Goal: Check status: Check status

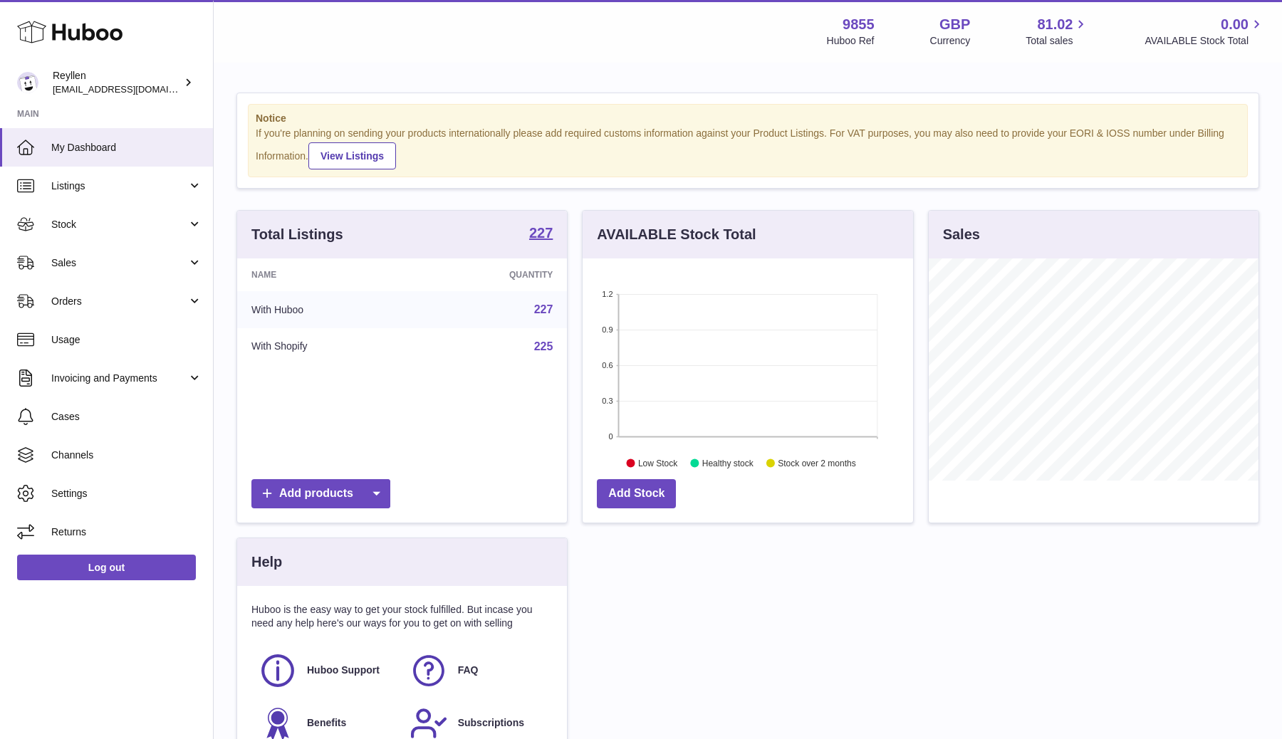
scroll to position [222, 330]
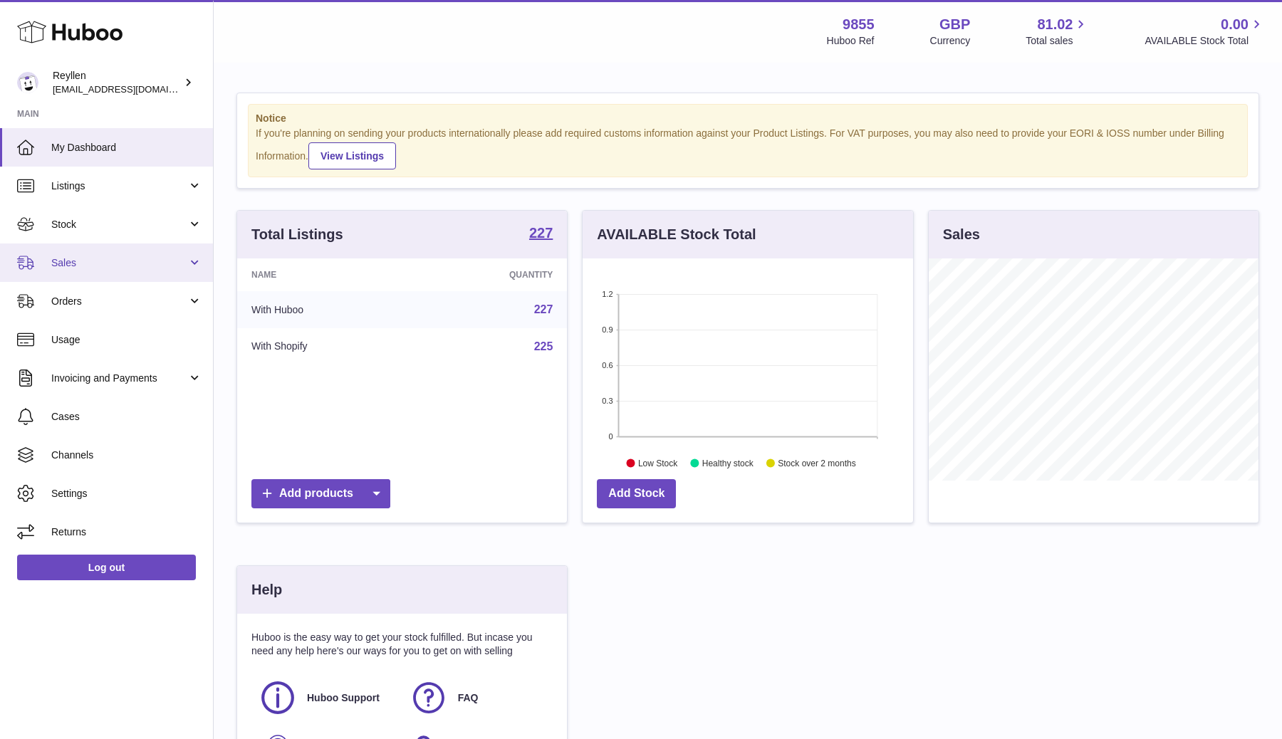
click at [64, 266] on span "Sales" at bounding box center [119, 263] width 136 height 14
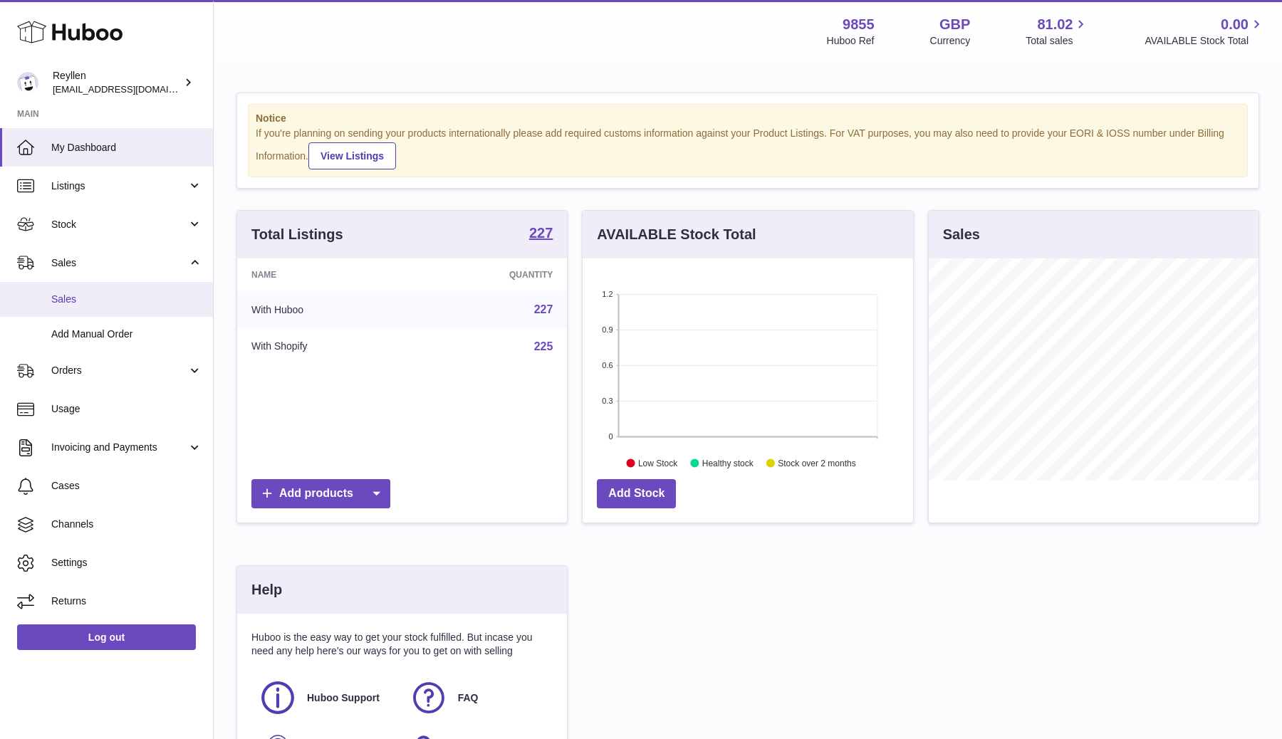
click at [64, 306] on link "Sales" at bounding box center [106, 299] width 213 height 35
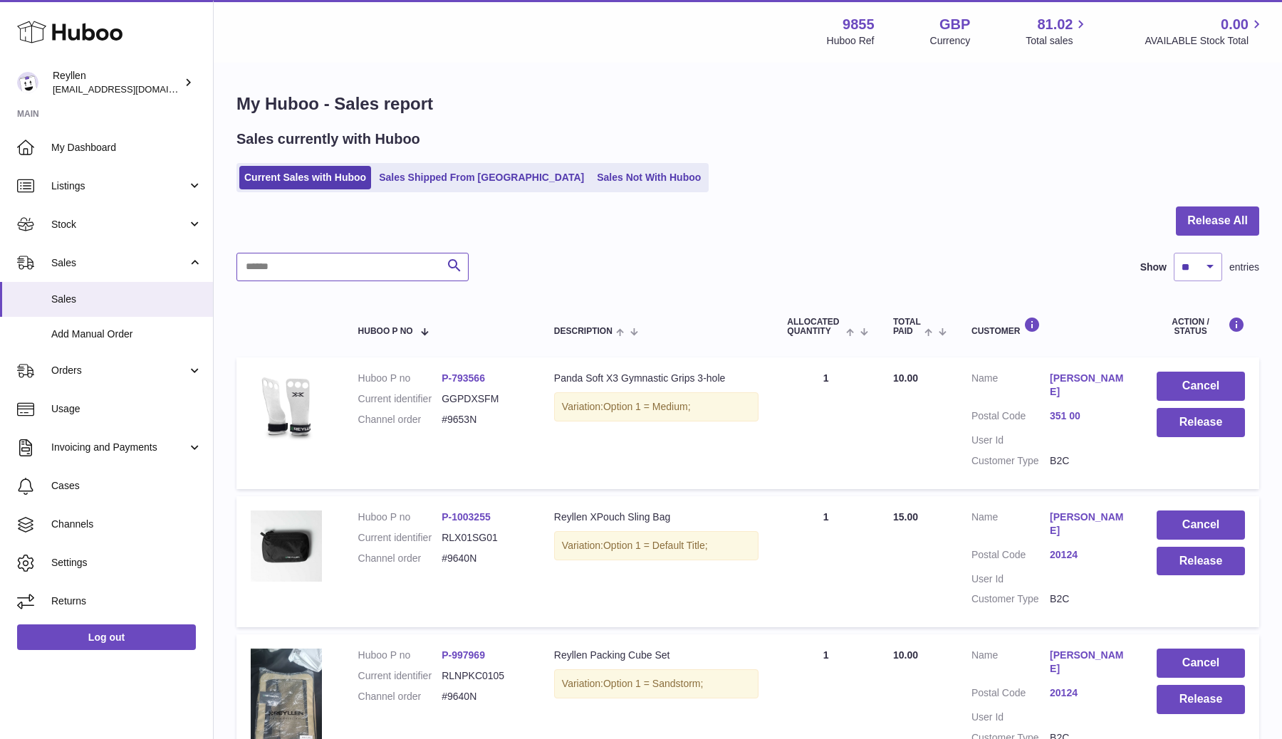
click at [320, 267] on input "text" at bounding box center [352, 267] width 232 height 28
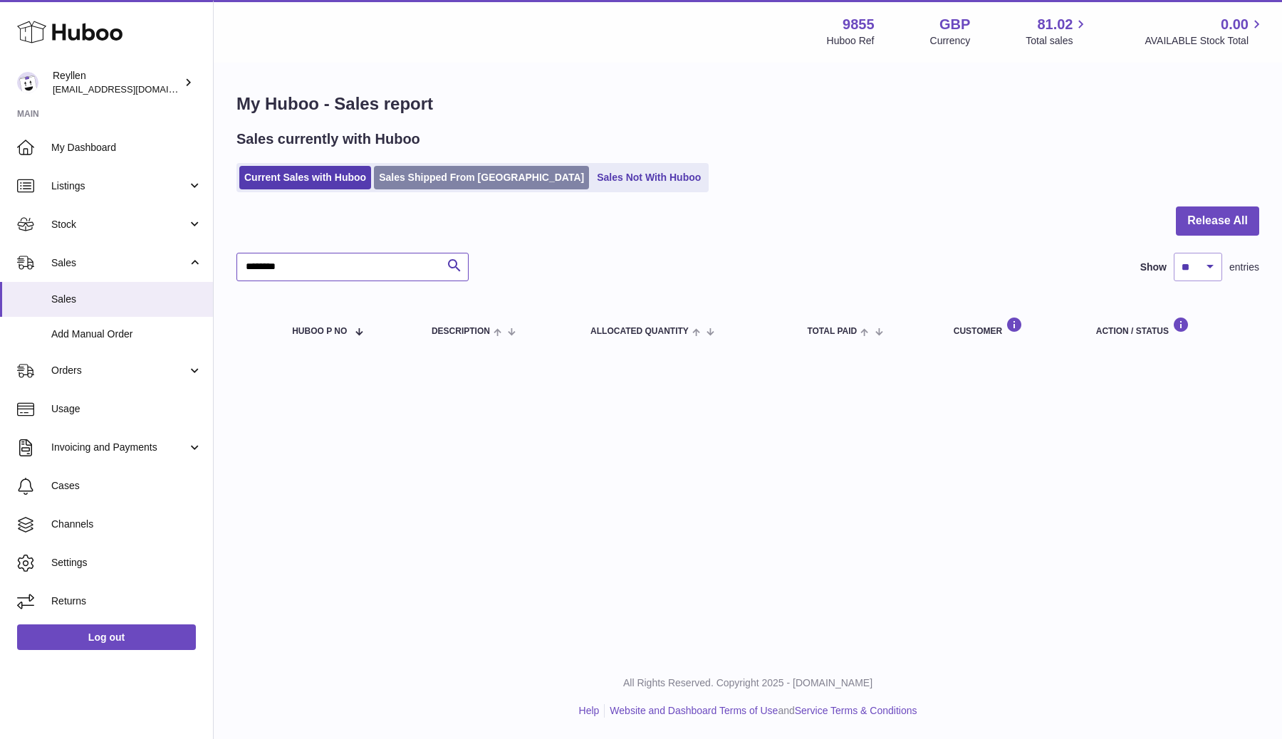
type input "********"
click at [413, 177] on link "Sales Shipped From Huboo" at bounding box center [481, 178] width 215 height 24
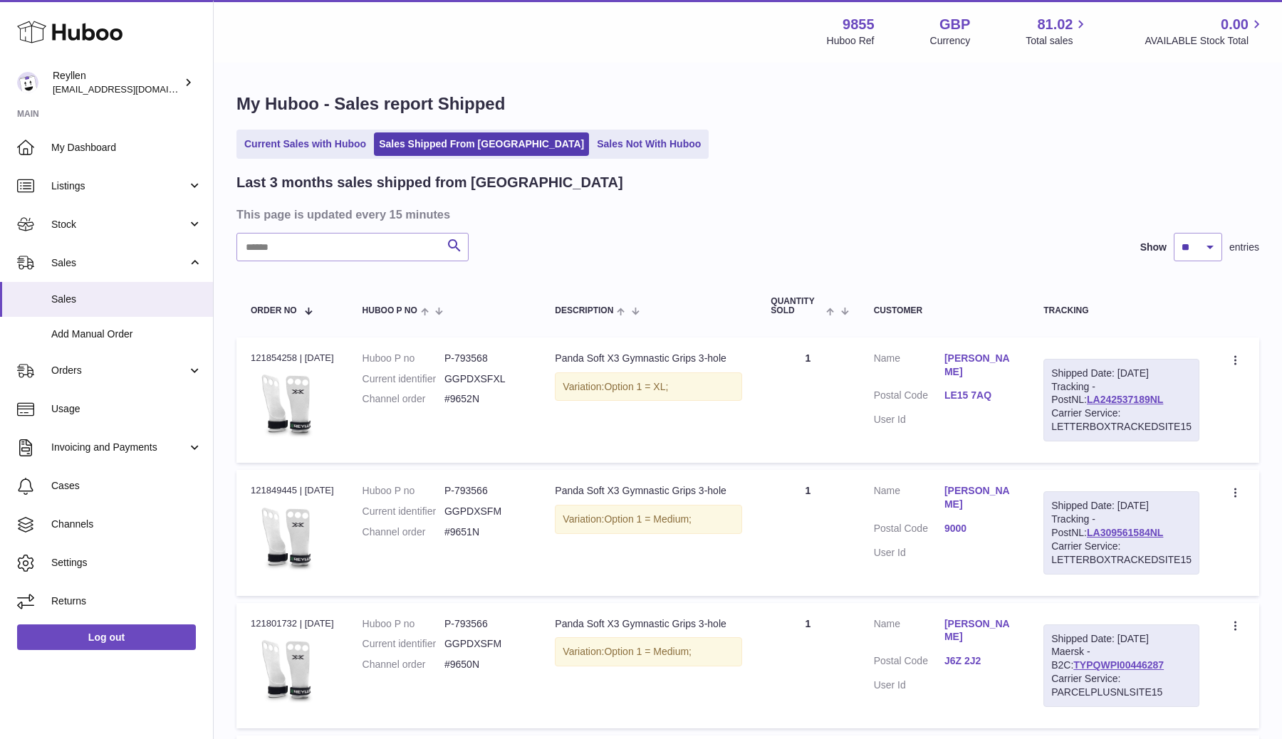
click at [278, 246] on input "text" at bounding box center [352, 247] width 232 height 28
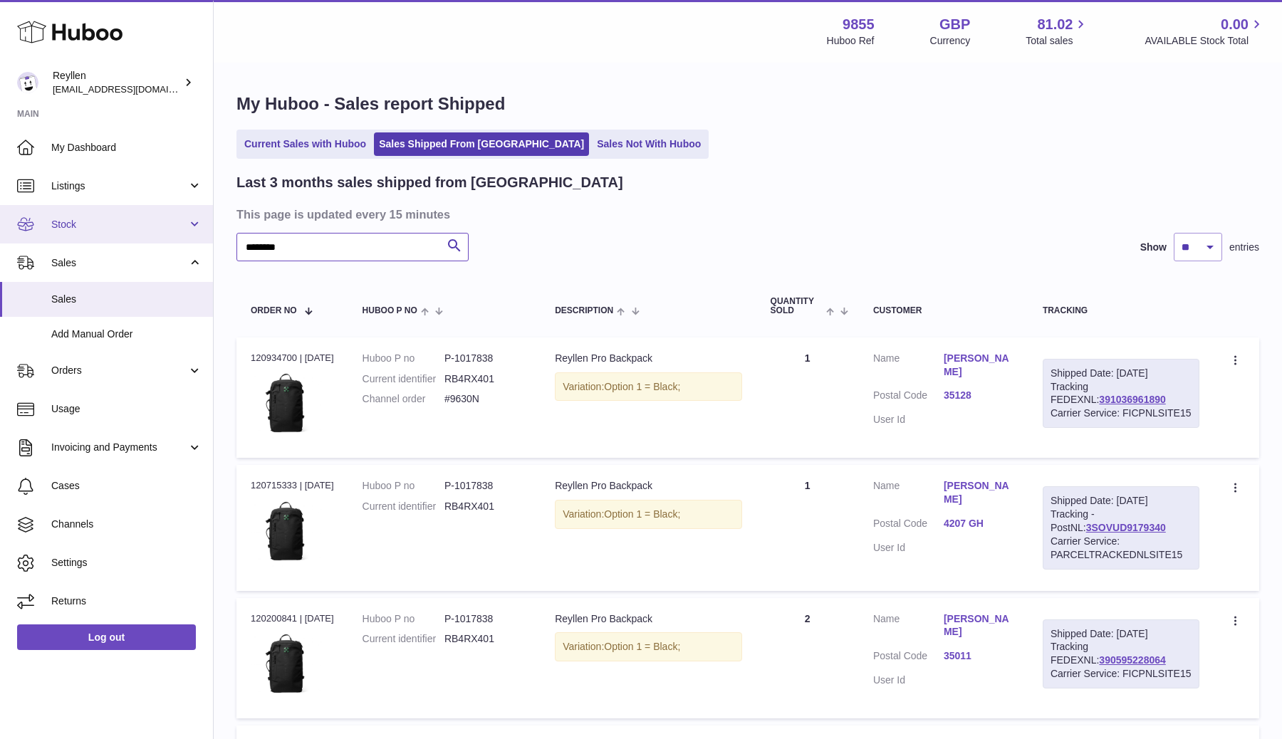
type input "********"
click at [88, 222] on span "Stock" at bounding box center [119, 225] width 136 height 14
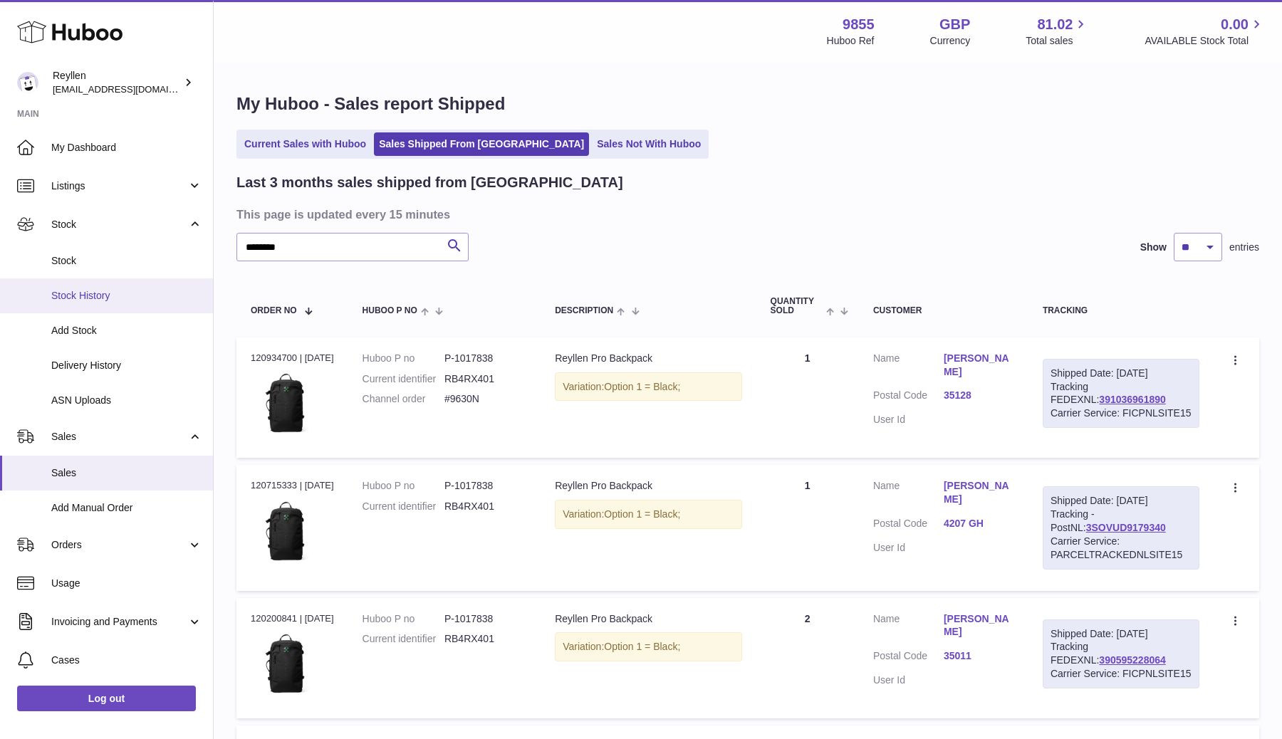
click at [85, 295] on span "Stock History" at bounding box center [126, 296] width 151 height 14
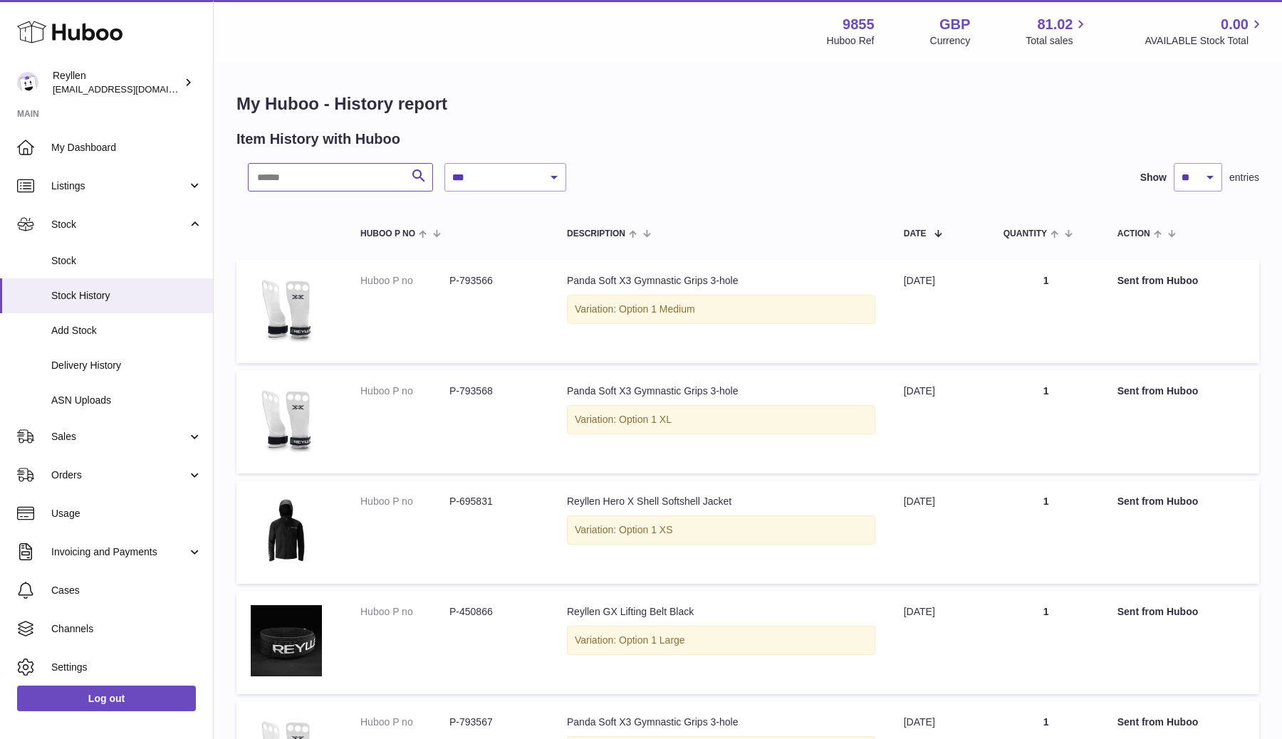
click at [338, 172] on input "text" at bounding box center [340, 177] width 185 height 28
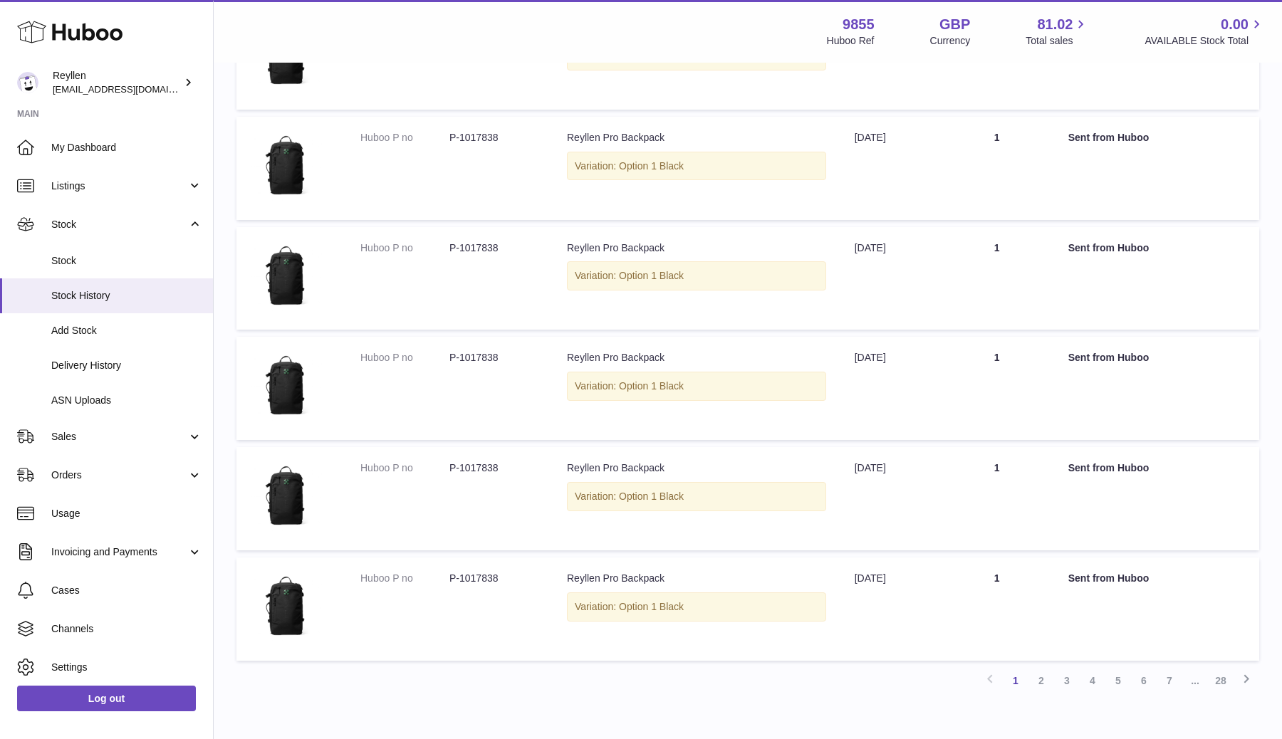
scroll to position [773, 0]
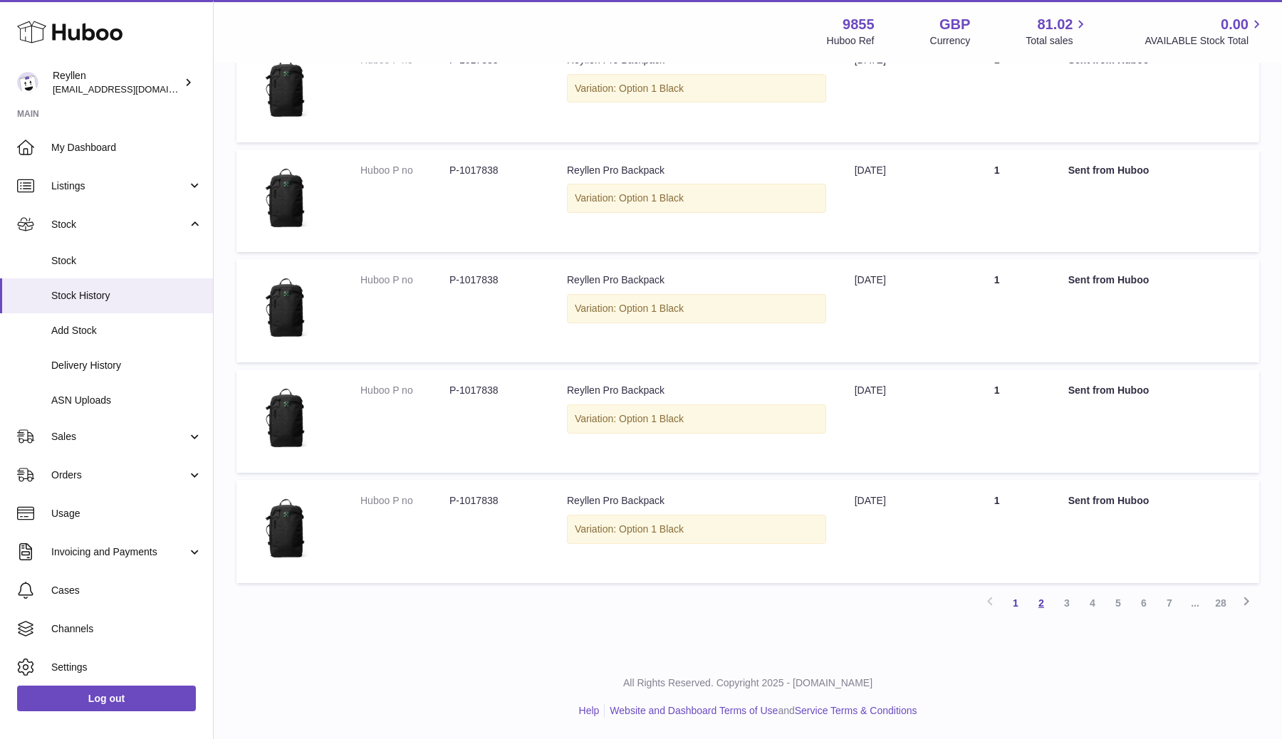
type input "********"
click at [1035, 596] on link "2" at bounding box center [1042, 603] width 26 height 26
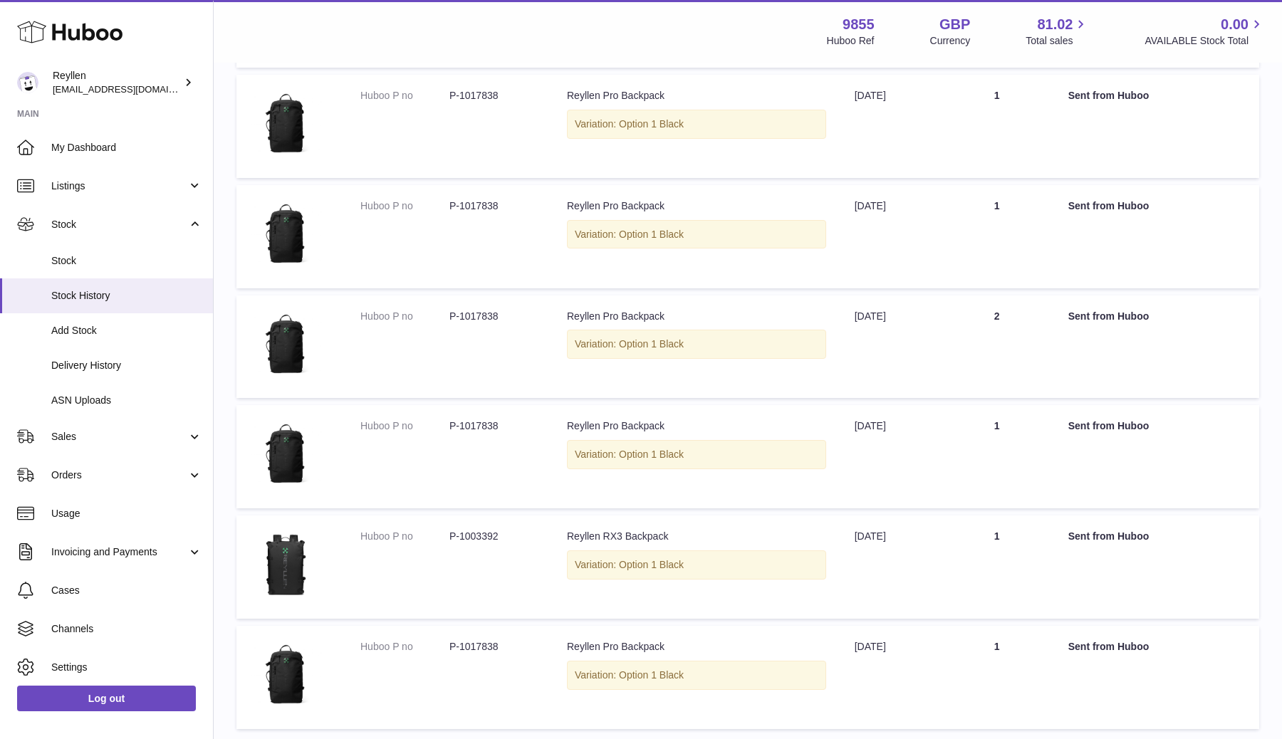
scroll to position [773, 0]
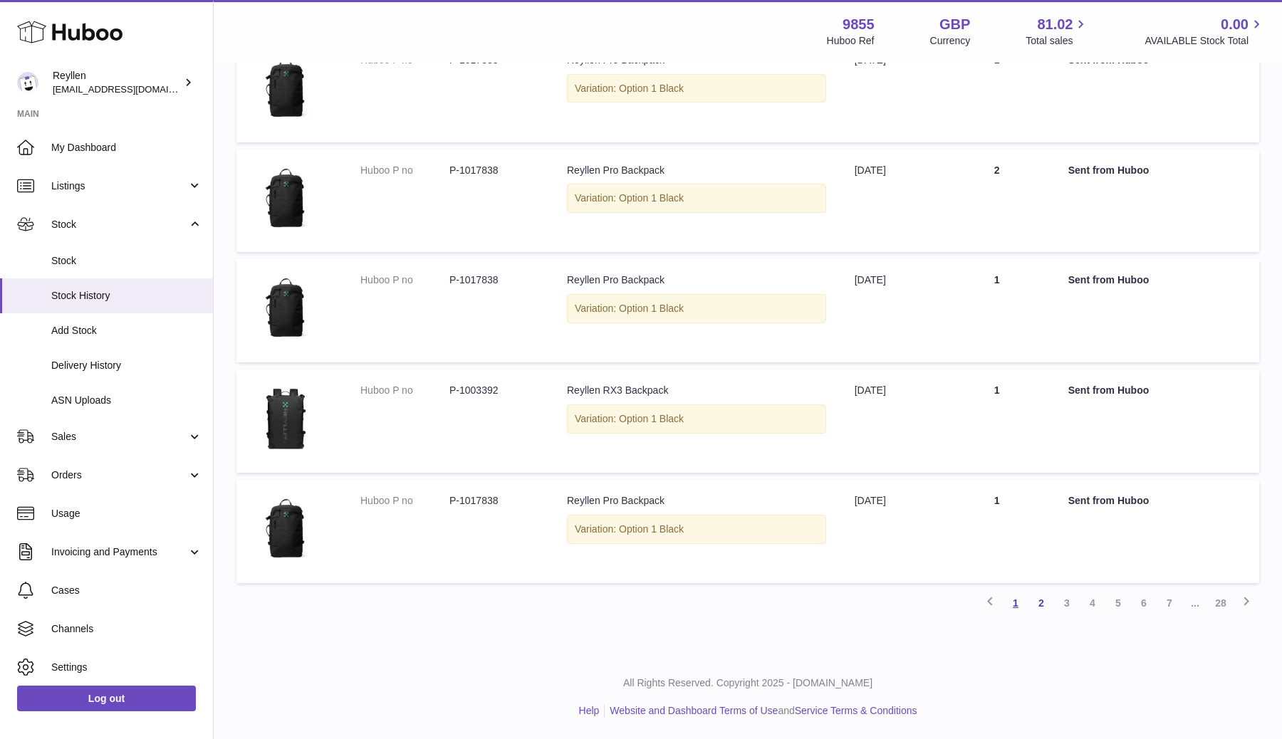
click at [1017, 599] on link "1" at bounding box center [1016, 603] width 26 height 26
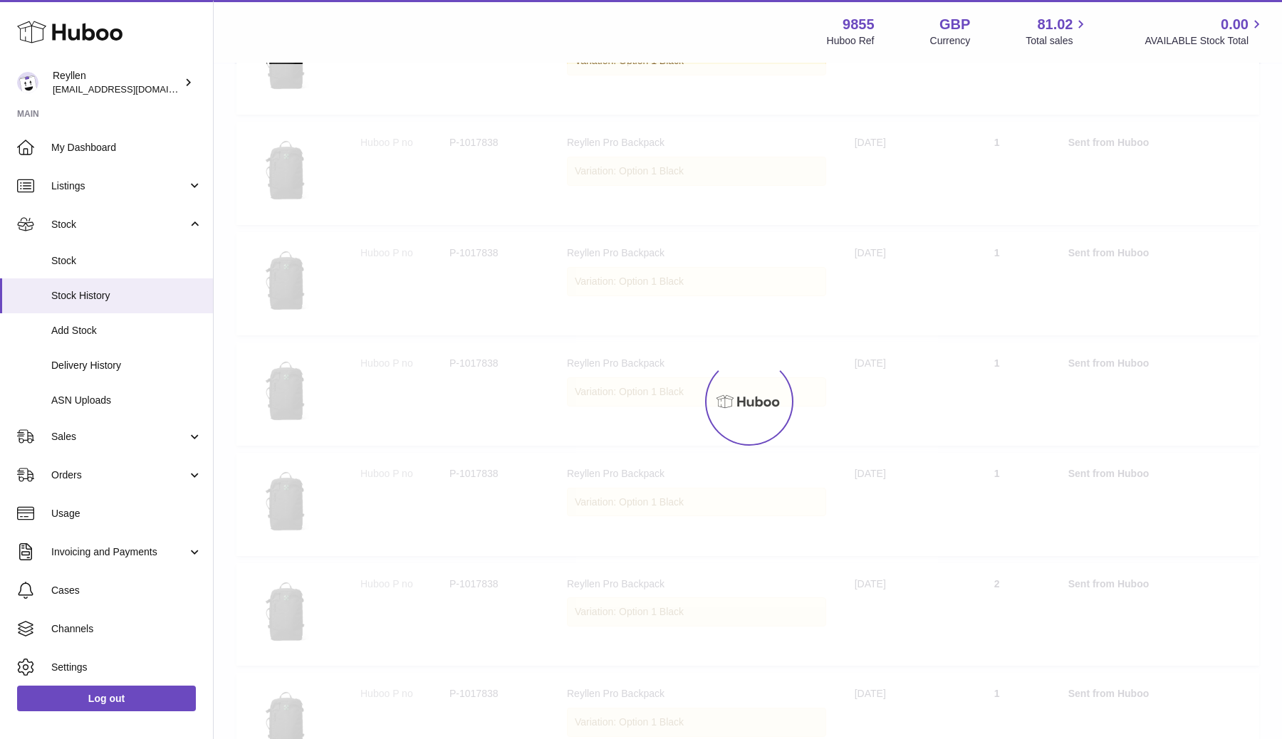
scroll to position [64, 0]
